Goal: Information Seeking & Learning: Learn about a topic

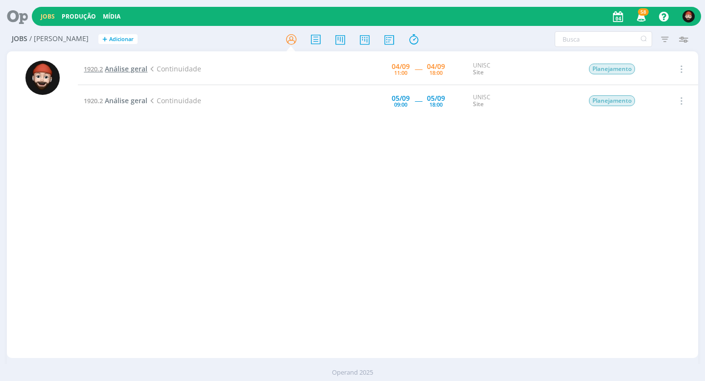
click at [104, 69] on link "1920.2 Análise geral" at bounding box center [116, 68] width 64 height 9
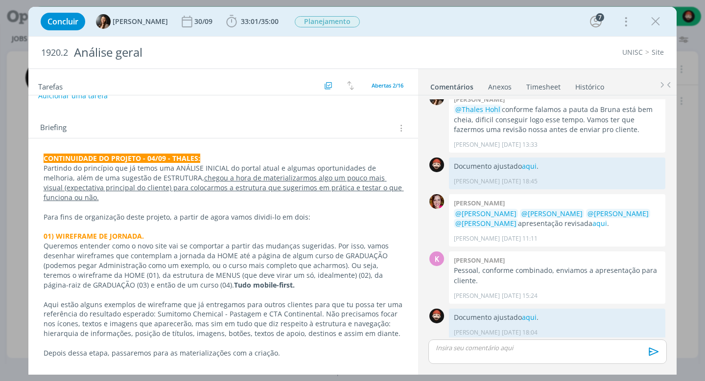
scroll to position [85, 0]
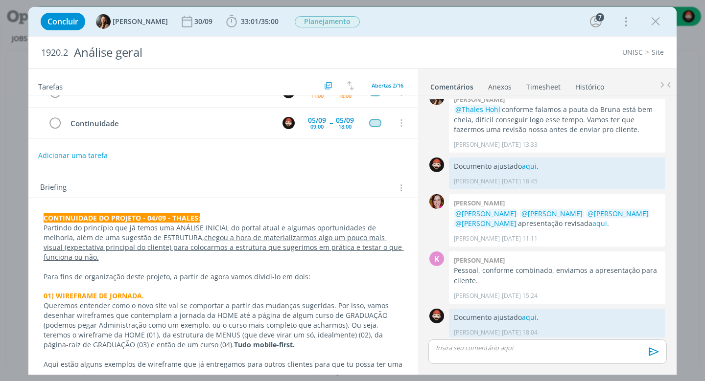
scroll to position [31, 0]
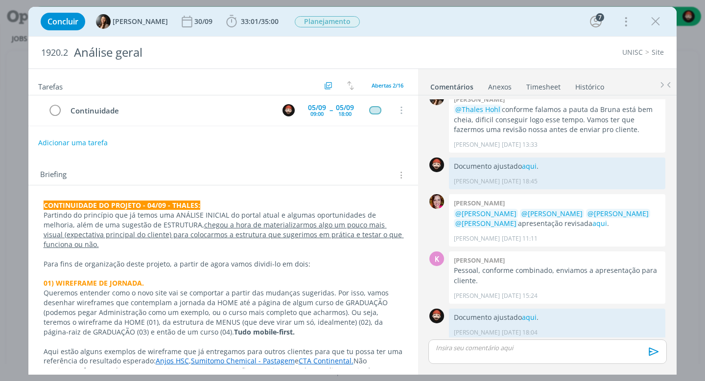
click at [247, 204] on p "CONTINUIDADE DO PROJETO - 04/09 - THALES:" at bounding box center [224, 206] width 360 height 10
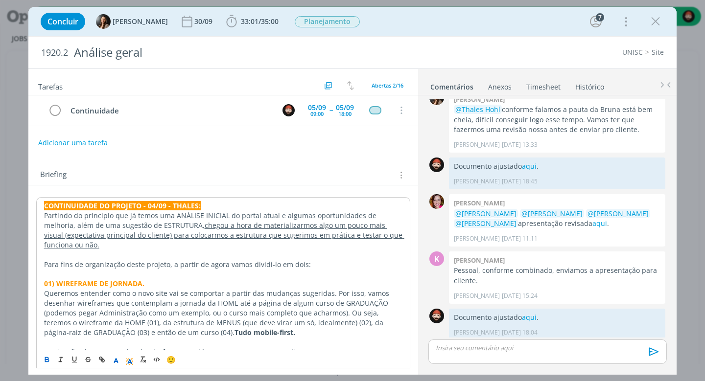
click at [110, 240] on p "Partindo do princípio que já temos uma ANÁLISE INICIAL do portal atual e alguma…" at bounding box center [223, 230] width 359 height 39
click at [131, 241] on p "Partindo do princípio que já temos uma ANÁLISE INICIAL do portal atual e alguma…" at bounding box center [223, 230] width 359 height 39
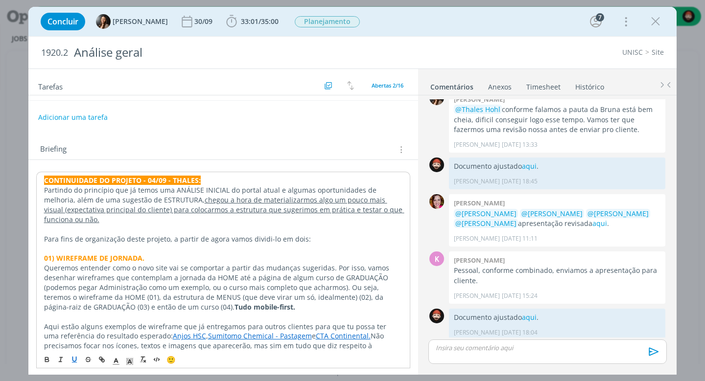
scroll to position [69, 0]
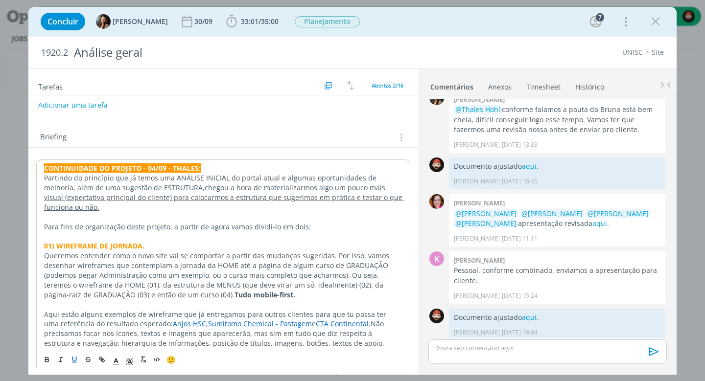
click at [111, 233] on p "dialog" at bounding box center [223, 237] width 359 height 10
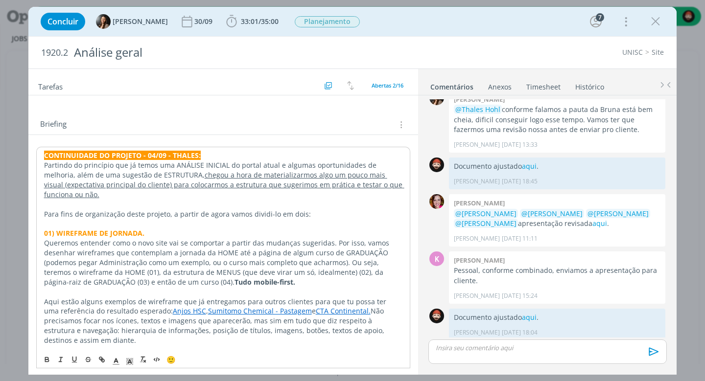
scroll to position [95, 0]
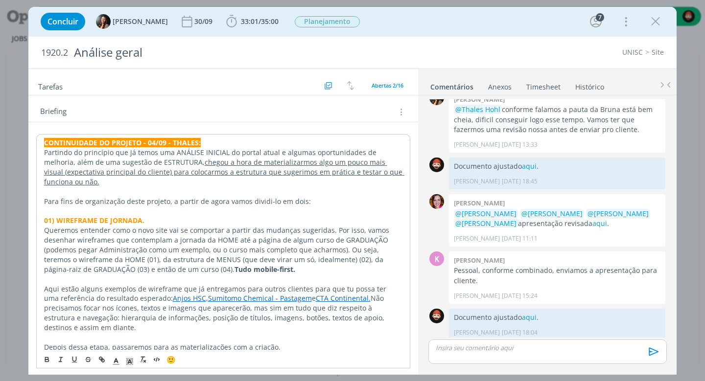
click at [101, 245] on p "Queremos entender como o novo site vai se comportar a partir das mudanças suger…" at bounding box center [223, 250] width 359 height 48
click at [151, 245] on p "Queremos entender como o novo site vai se comportar a partir das mudanças suger…" at bounding box center [223, 250] width 359 height 48
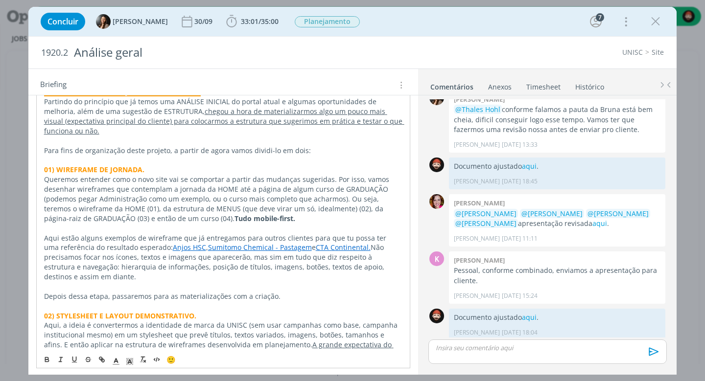
scroll to position [158, 0]
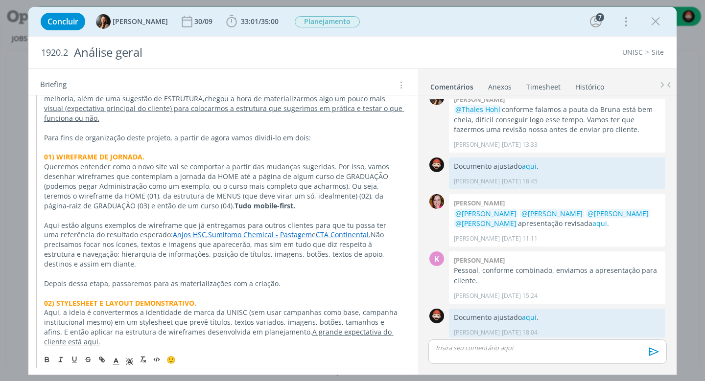
click at [94, 258] on p "Aqui estão alguns exemplos de wireframe que já entregamos para outros clientes …" at bounding box center [223, 245] width 359 height 48
click at [101, 258] on p "Aqui estão alguns exemplos de wireframe que já entregamos para outros clientes …" at bounding box center [223, 245] width 359 height 48
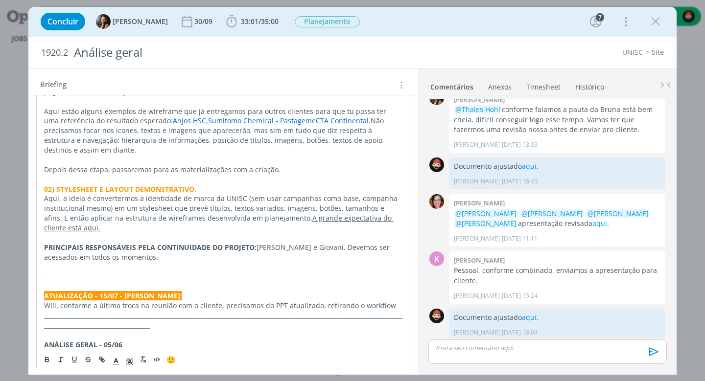
scroll to position [285, 0]
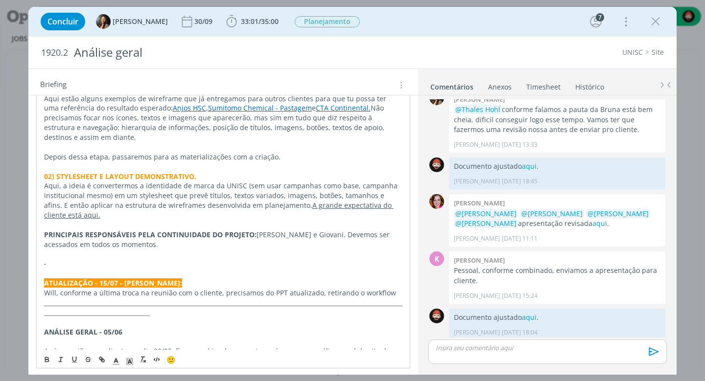
click at [112, 259] on p "-" at bounding box center [223, 264] width 359 height 10
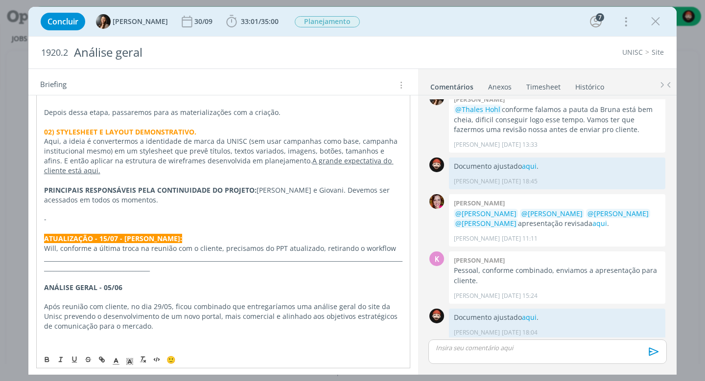
scroll to position [335, 0]
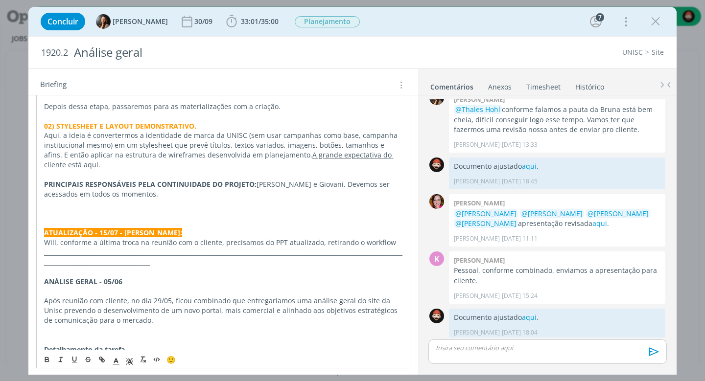
click at [251, 248] on p "_______________________________________________________________________________…" at bounding box center [223, 258] width 359 height 20
click at [204, 286] on p "dialog" at bounding box center [223, 291] width 359 height 10
click at [186, 326] on p "dialog" at bounding box center [223, 331] width 359 height 10
click at [230, 335] on p "dialog" at bounding box center [223, 340] width 359 height 10
click at [177, 335] on p "dialog" at bounding box center [223, 340] width 359 height 10
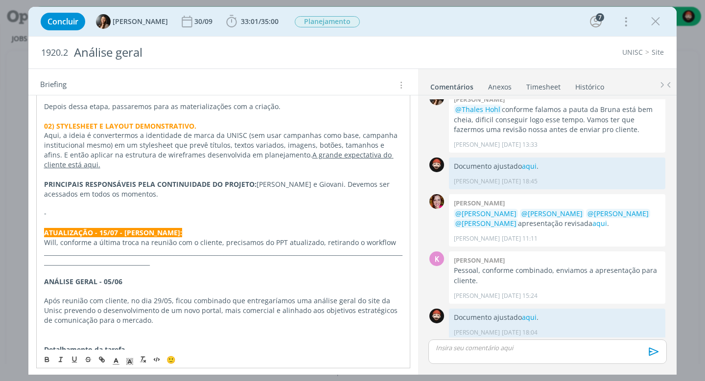
drag, startPoint x: 172, startPoint y: 304, endPoint x: 177, endPoint y: 301, distance: 5.0
click at [172, 303] on p "Após reunião com cliente, no dia 29/05, ficou combinado que entregaríamos uma a…" at bounding box center [223, 310] width 359 height 29
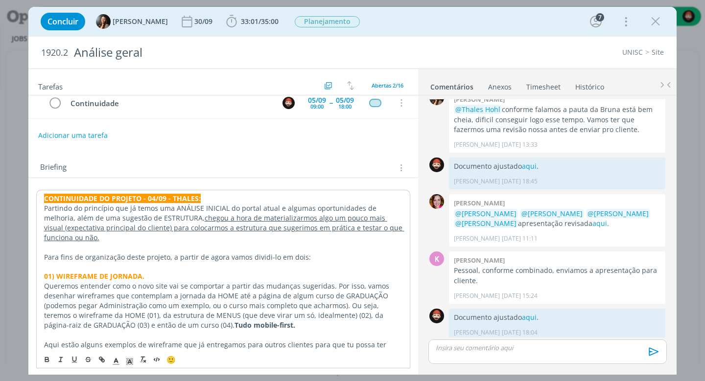
scroll to position [0, 0]
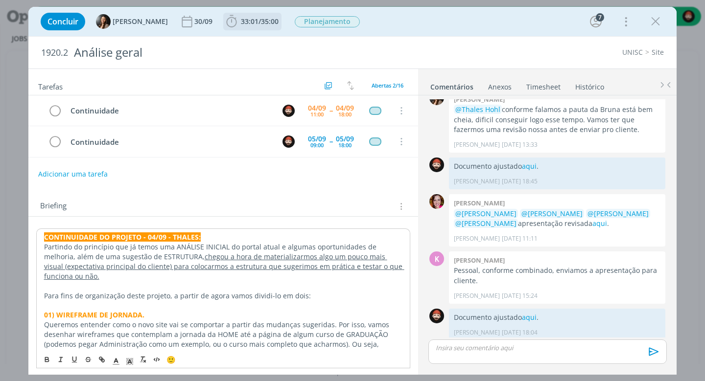
click at [231, 20] on icon "dialog" at bounding box center [231, 21] width 15 height 15
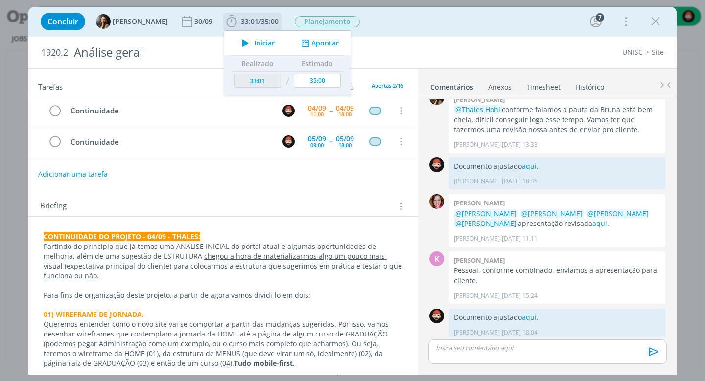
click at [247, 42] on icon "dialog" at bounding box center [245, 43] width 17 height 13
click at [191, 189] on div "Tarefas Usar Job de template Ordenar por: Prazo crescente Prazo decrescente Ord…" at bounding box center [223, 219] width 390 height 300
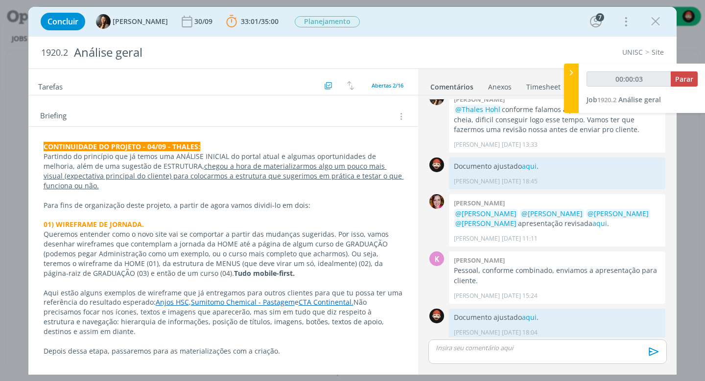
scroll to position [103, 0]
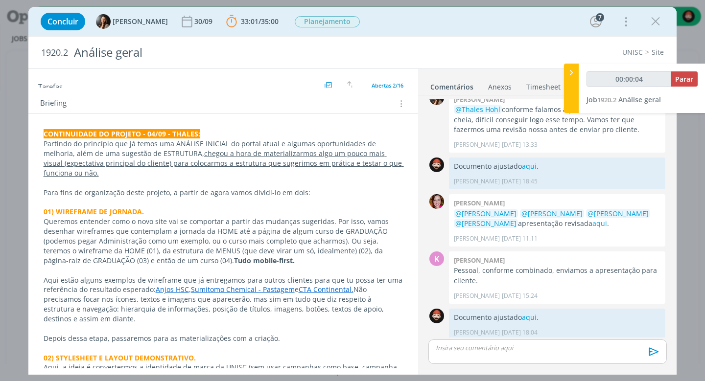
click at [174, 285] on link "Anjos HSC" at bounding box center [172, 289] width 33 height 9
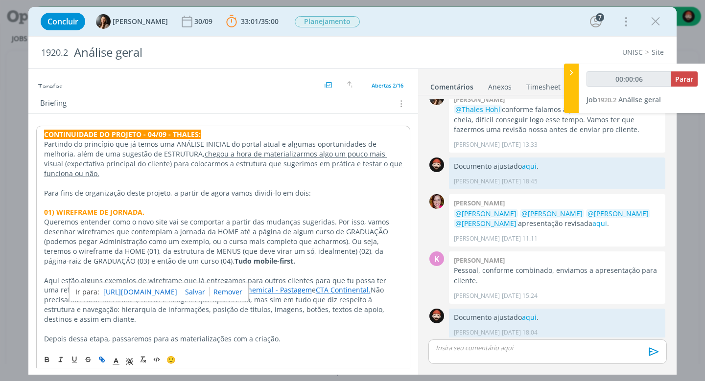
click at [167, 290] on link "https://www.figma.com/design/DOniI524pxfgM2IPDD0LFx/Portal---Captação-de-Recurs…" at bounding box center [140, 292] width 74 height 13
click at [235, 257] on strong "Tudo mobile-first." at bounding box center [265, 261] width 61 height 9
click at [208, 285] on link "Sumitomo Chemical - Pastagem" at bounding box center [260, 289] width 104 height 9
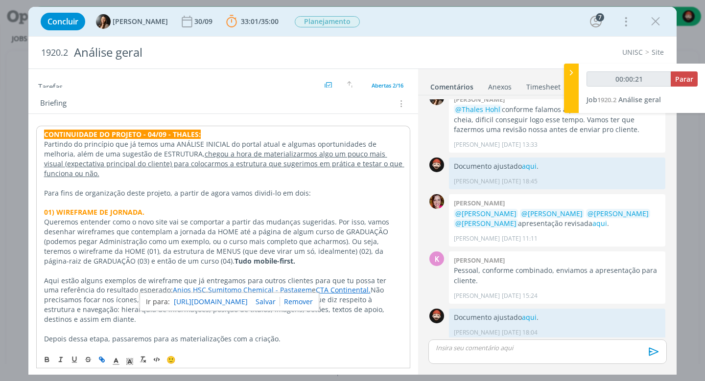
click at [203, 300] on link "https://www.figma.com/design/4ENI8gbHXcpgXP3n7pRZFg/Sumitomo---Portal-Pastagem?…" at bounding box center [211, 302] width 74 height 13
click at [233, 301] on link "https://www.figma.com/design/4ENI8gbHXcpgXP3n7pRZFg/Sumitomo---Portal-Pastagem?…" at bounding box center [211, 302] width 74 height 13
click at [248, 300] on link "https://www.figma.com/design/4ENI8gbHXcpgXP3n7pRZFg/Sumitomo---Portal-Pastagem?…" at bounding box center [211, 302] width 74 height 13
click at [235, 304] on link "https://www.figma.com/design/4ENI8gbHXcpgXP3n7pRZFg/Sumitomo---Portal-Pastagem?…" at bounding box center [211, 302] width 74 height 13
click at [229, 301] on link "https://www.figma.com/design/4ENI8gbHXcpgXP3n7pRZFg/Sumitomo---Portal-Pastagem?…" at bounding box center [211, 302] width 74 height 13
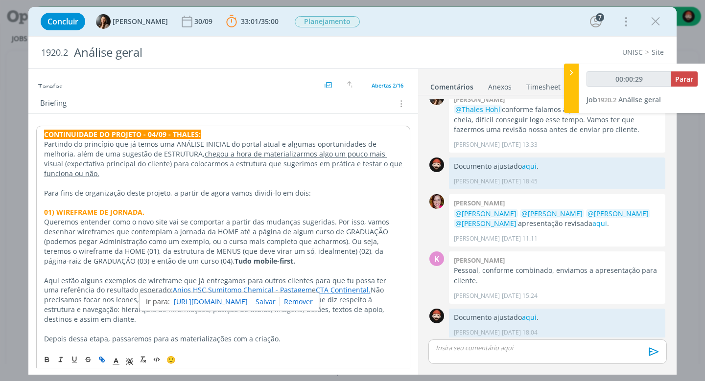
click at [229, 301] on link "https://www.figma.com/design/4ENI8gbHXcpgXP3n7pRZFg/Sumitomo---Portal-Pastagem?…" at bounding box center [211, 302] width 74 height 13
click at [249, 258] on p "Queremos entender como o novo site vai se comportar a partir das mudanças suger…" at bounding box center [223, 241] width 359 height 48
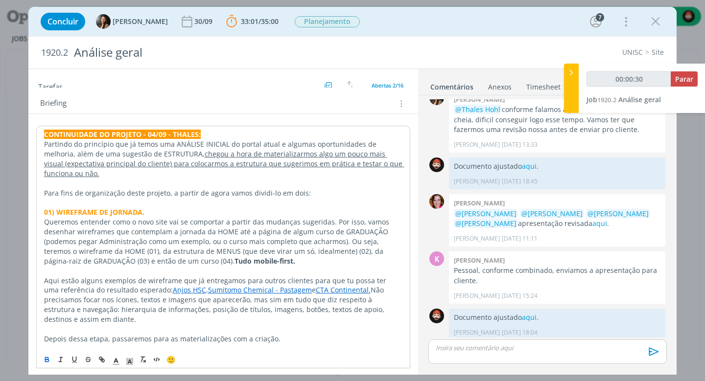
click at [316, 285] on link "CTA Continental." at bounding box center [343, 289] width 55 height 9
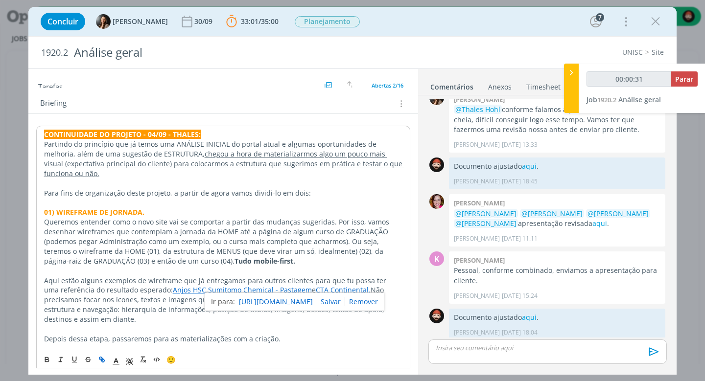
click at [297, 302] on link "https://miro.com/app/board/uXjVMTxGYKQ=/?share_link_id=213724619994" at bounding box center [276, 302] width 74 height 13
click at [259, 285] on link "Sumitomo Chemical - Pastagem" at bounding box center [260, 289] width 104 height 9
click at [217, 303] on link "https://www.figma.com/design/4ENI8gbHXcpgXP3n7pRZFg/Sumitomo---Portal-Pastagem?…" at bounding box center [211, 302] width 74 height 13
type input "00:12:44"
